Goal: Task Accomplishment & Management: Manage account settings

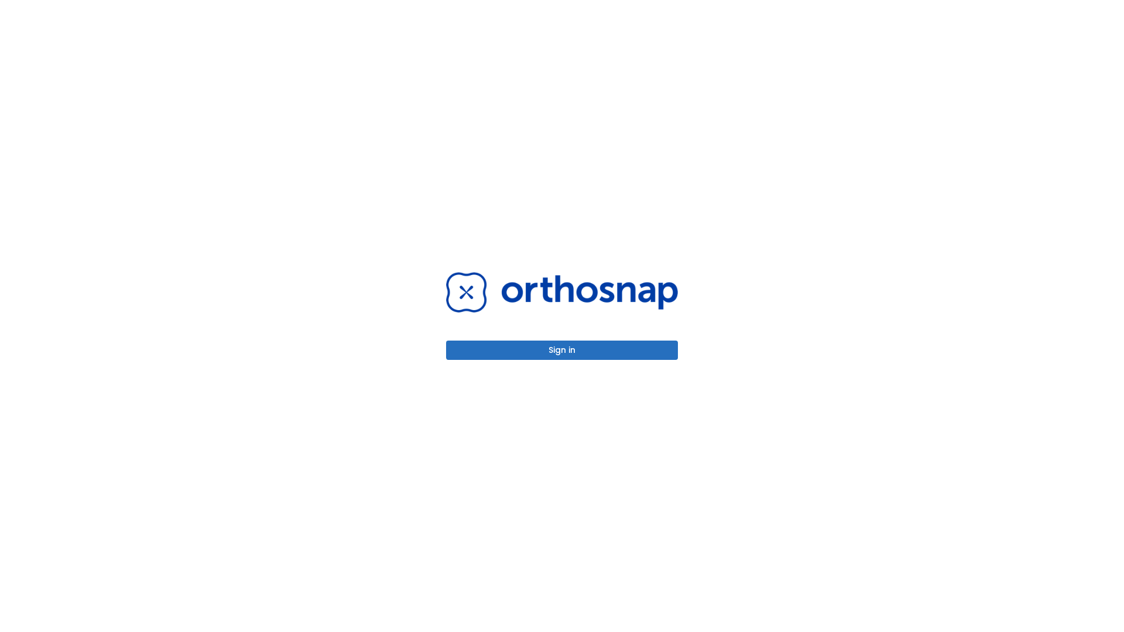
click at [562, 350] on button "Sign in" at bounding box center [562, 350] width 232 height 19
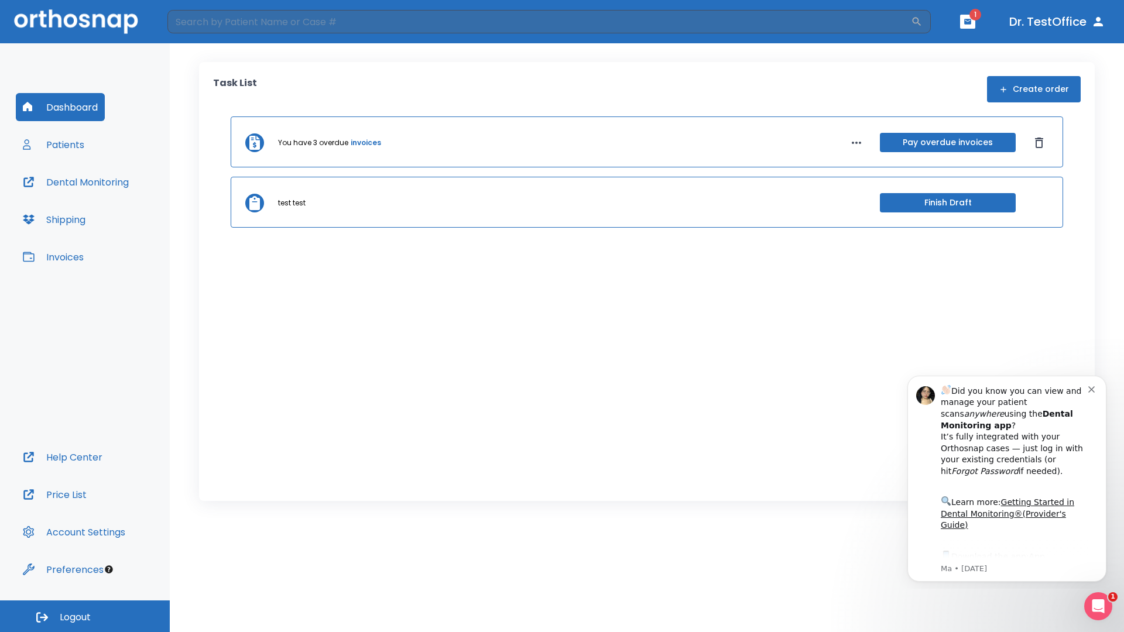
click at [85, 616] on span "Logout" at bounding box center [75, 617] width 31 height 13
